Goal: Transaction & Acquisition: Download file/media

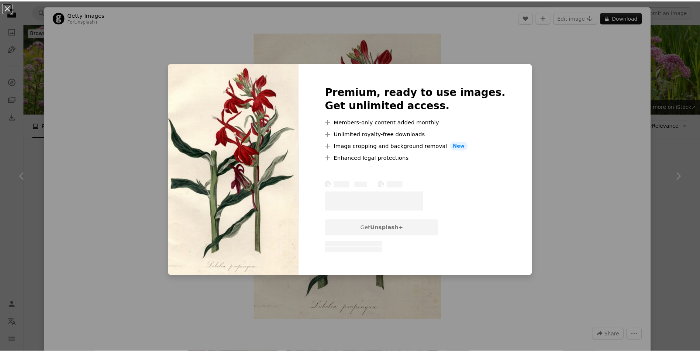
scroll to position [480, 0]
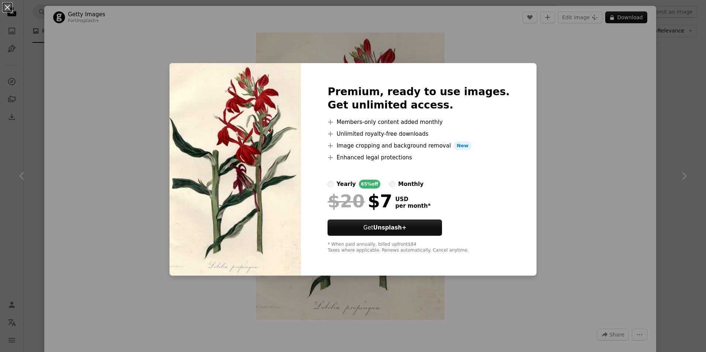
click at [251, 45] on div "An X shape Premium, ready to use images. Get unlimited access. A plus sign Memb…" at bounding box center [353, 176] width 706 height 352
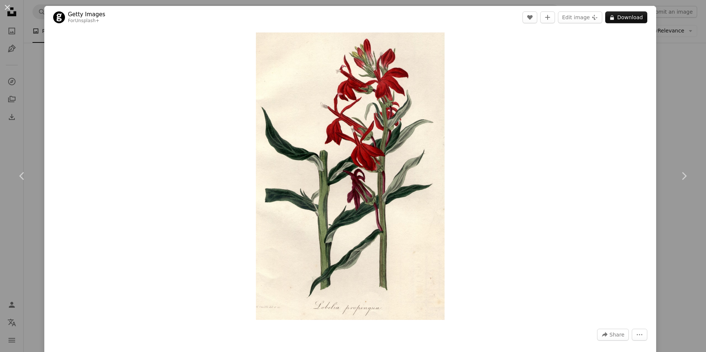
click at [5, 5] on button "An X shape" at bounding box center [7, 7] width 9 height 9
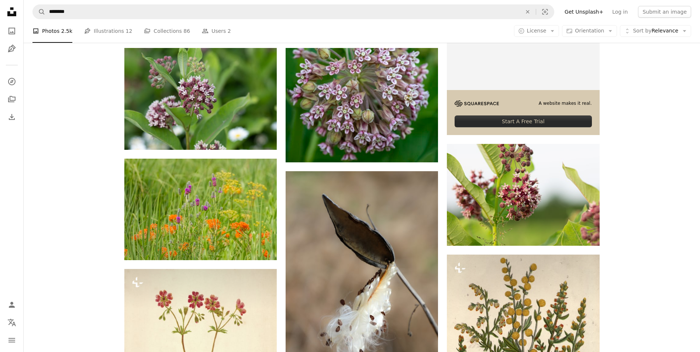
scroll to position [258, 0]
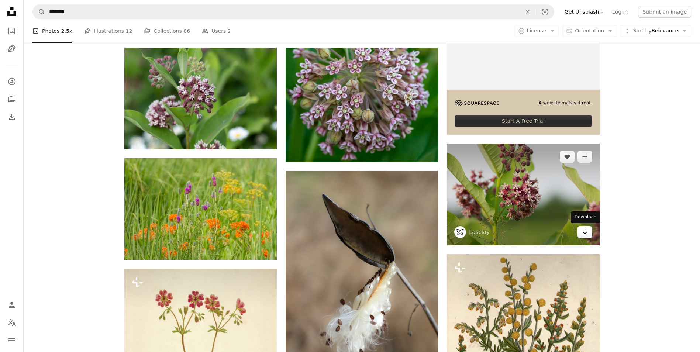
click at [582, 232] on icon "Arrow pointing down" at bounding box center [585, 231] width 6 height 9
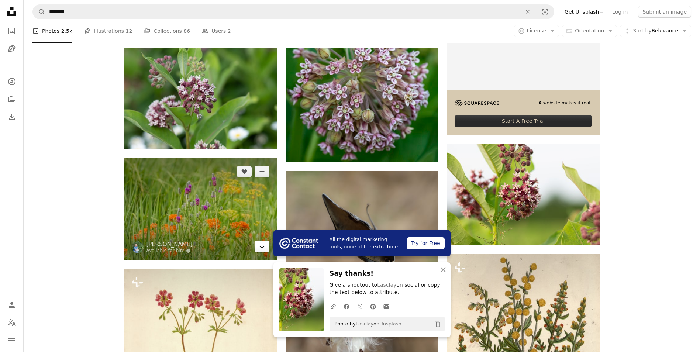
click at [259, 244] on icon "Arrow pointing down" at bounding box center [262, 246] width 6 height 9
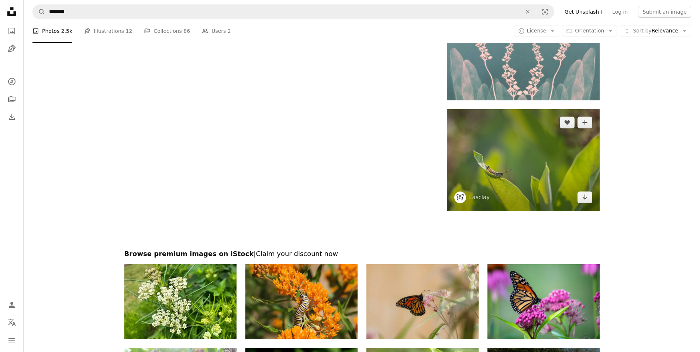
scroll to position [1095, 0]
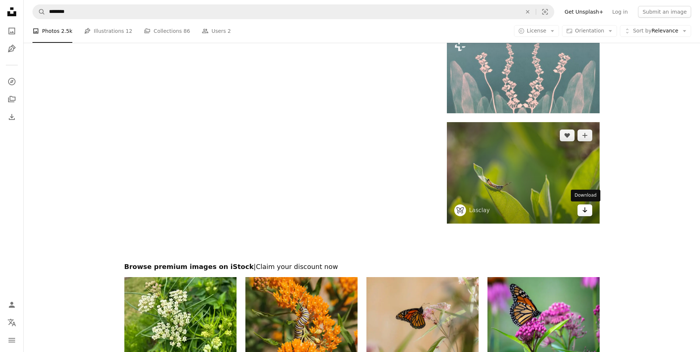
click at [585, 212] on icon "Arrow pointing down" at bounding box center [585, 210] width 6 height 9
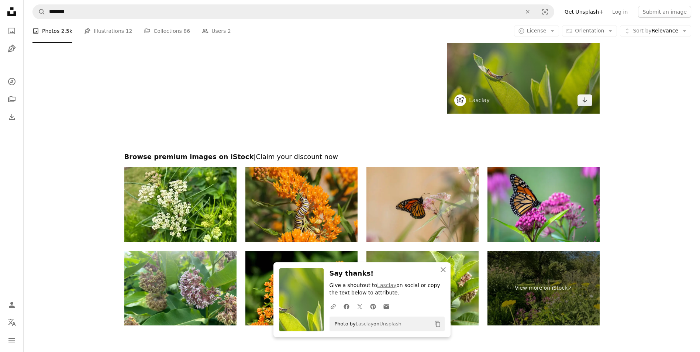
scroll to position [1279, 0]
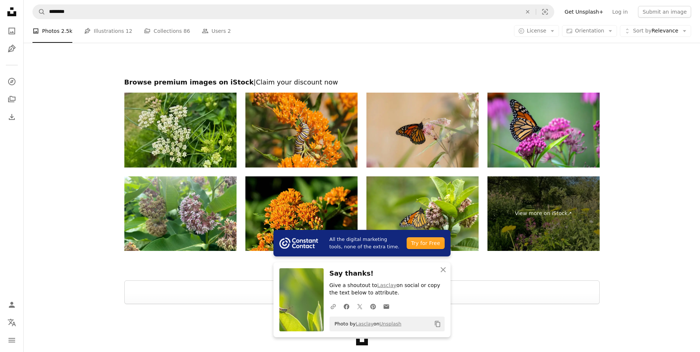
click at [203, 145] on img at bounding box center [180, 130] width 112 height 75
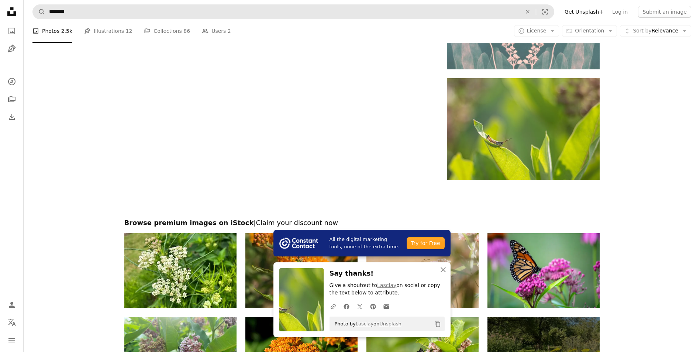
scroll to position [984, 0]
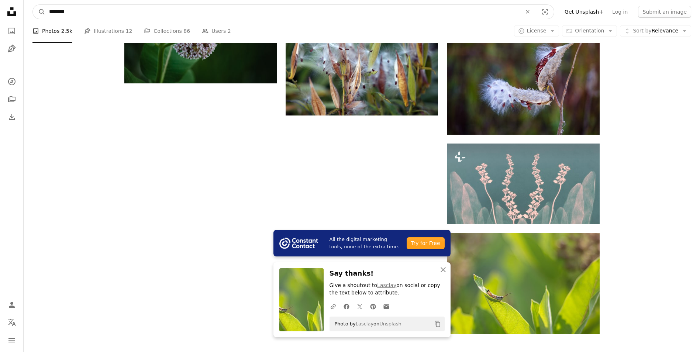
click at [139, 15] on input "********" at bounding box center [282, 12] width 474 height 14
type input "**********"
click button "A magnifying glass" at bounding box center [39, 12] width 13 height 14
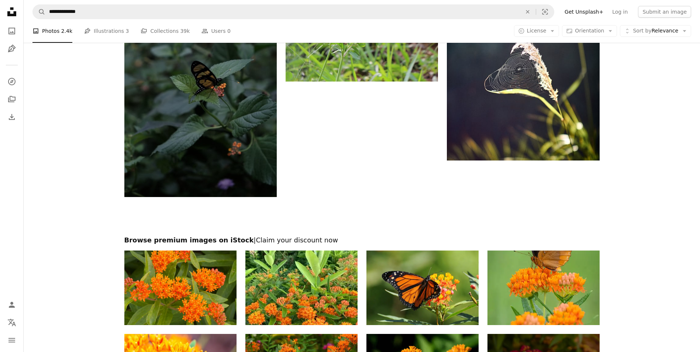
scroll to position [1181, 0]
